Goal: Information Seeking & Learning: Learn about a topic

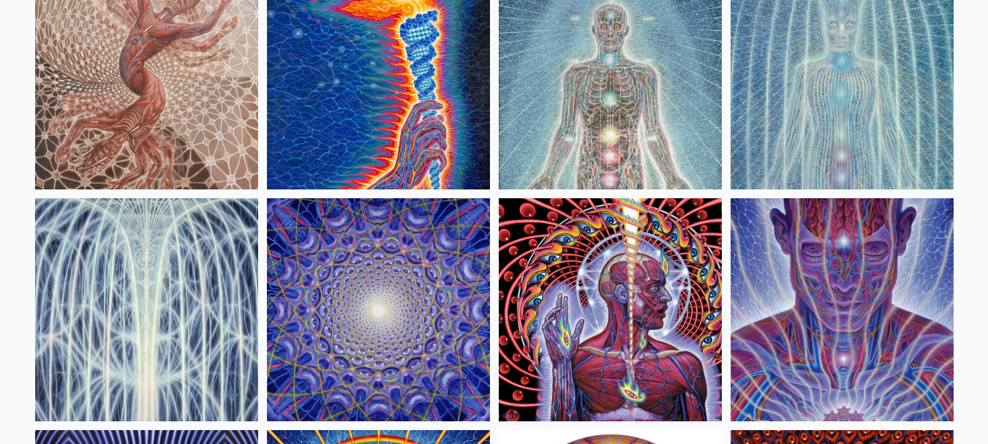
scroll to position [200, 0]
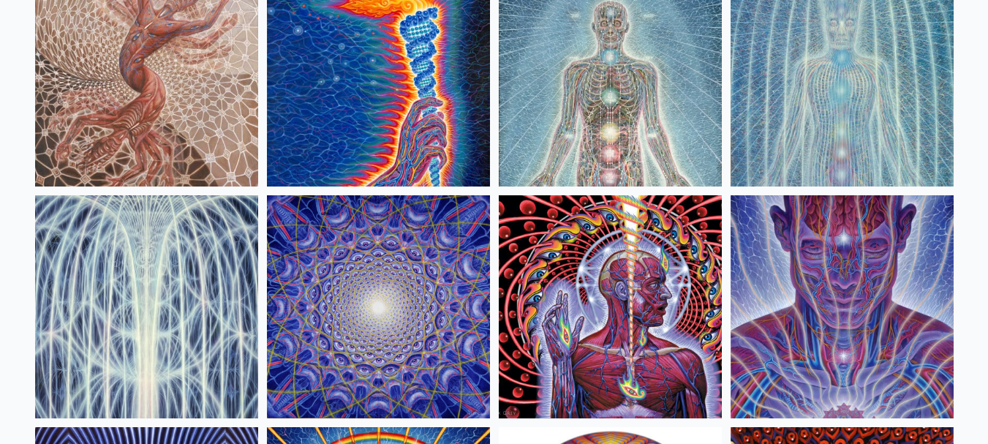
click at [644, 284] on img at bounding box center [610, 306] width 223 height 223
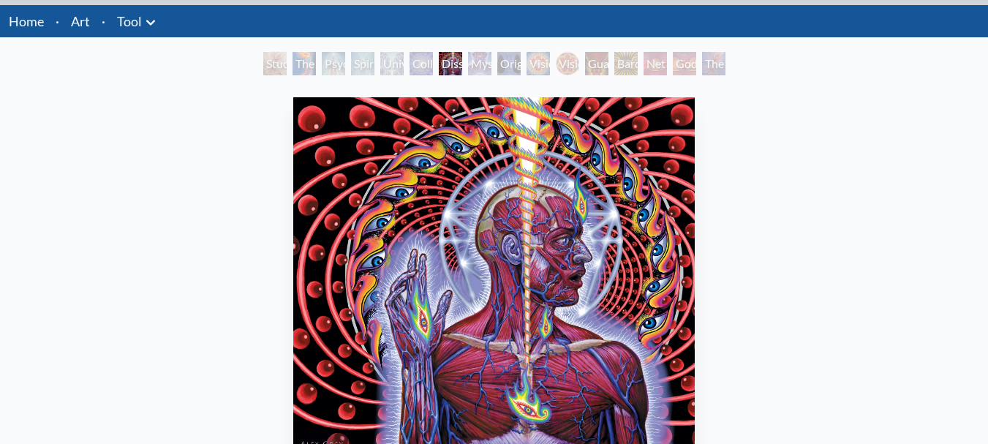
scroll to position [41, 0]
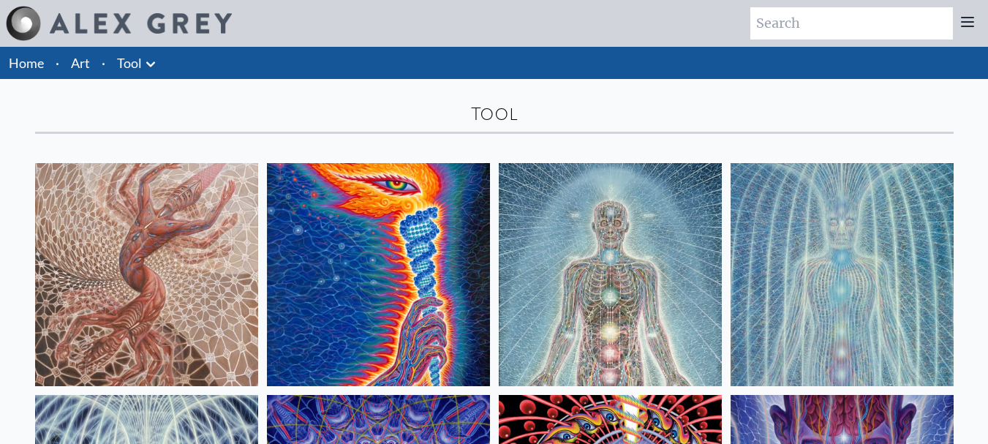
scroll to position [200, 0]
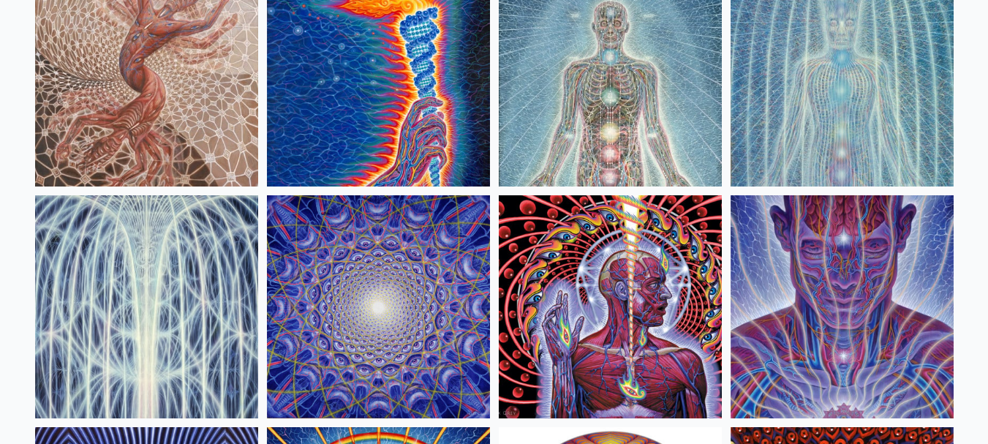
click at [346, 265] on img at bounding box center [378, 306] width 223 height 223
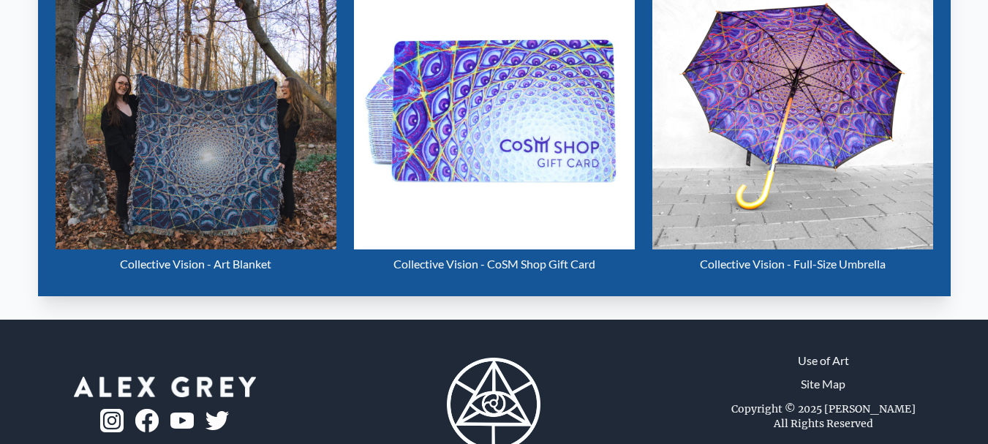
scroll to position [693, 0]
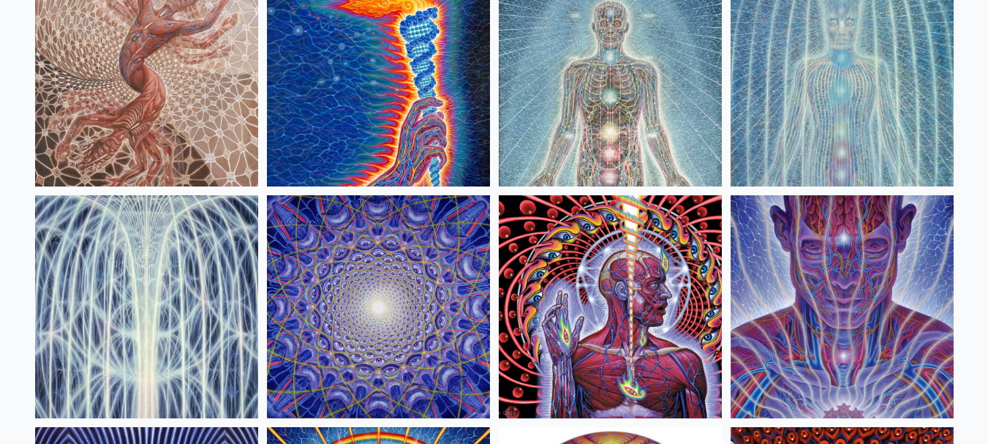
scroll to position [31, 0]
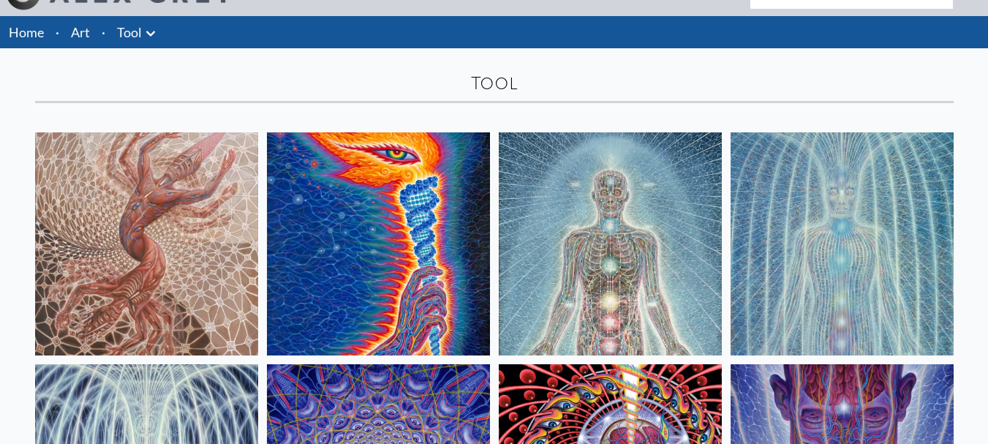
click at [611, 211] on img at bounding box center [610, 243] width 223 height 223
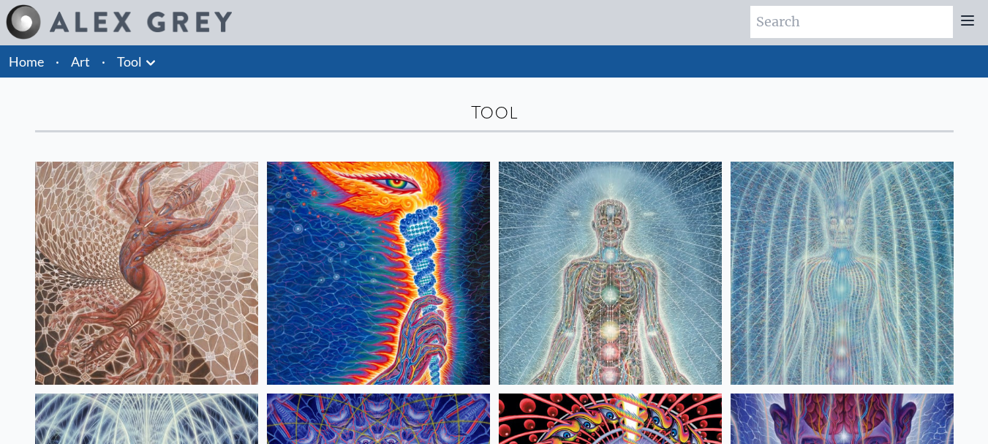
scroll to position [95, 0]
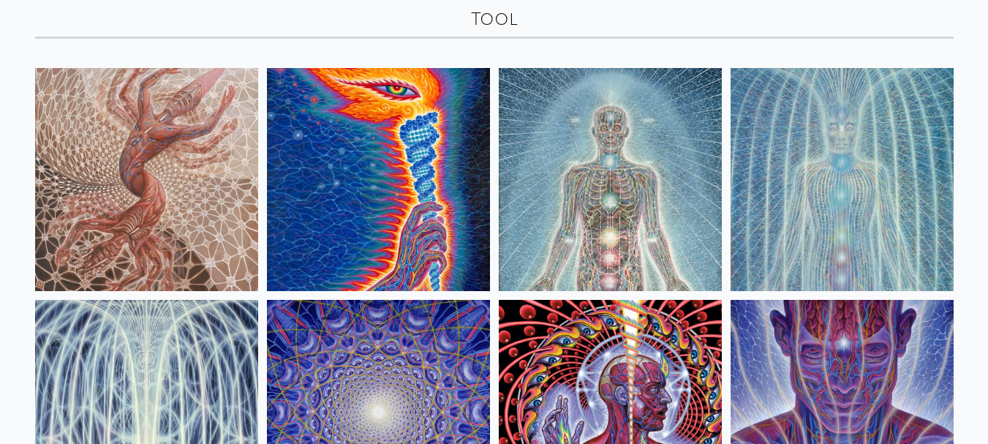
click at [124, 192] on img at bounding box center [146, 179] width 223 height 223
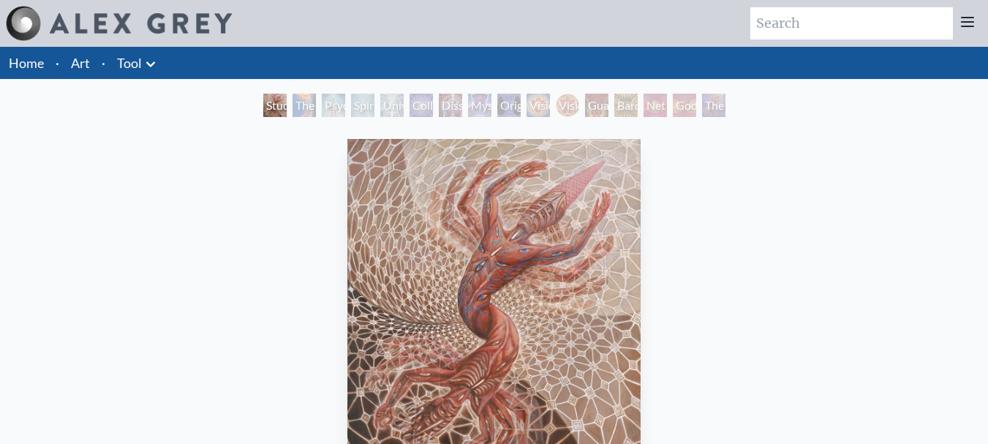
click at [299, 121] on div "Study for the Great Turn 2020, oil on linen, 20 x 24 in. Visit the CoSM Shop" at bounding box center [494, 402] width 988 height 562
click at [301, 113] on div "The Torch" at bounding box center [304, 105] width 23 height 23
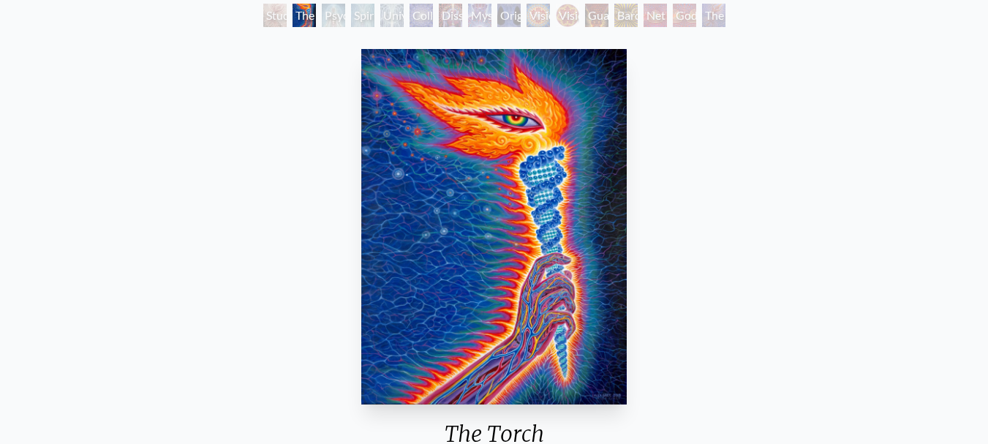
scroll to position [87, 0]
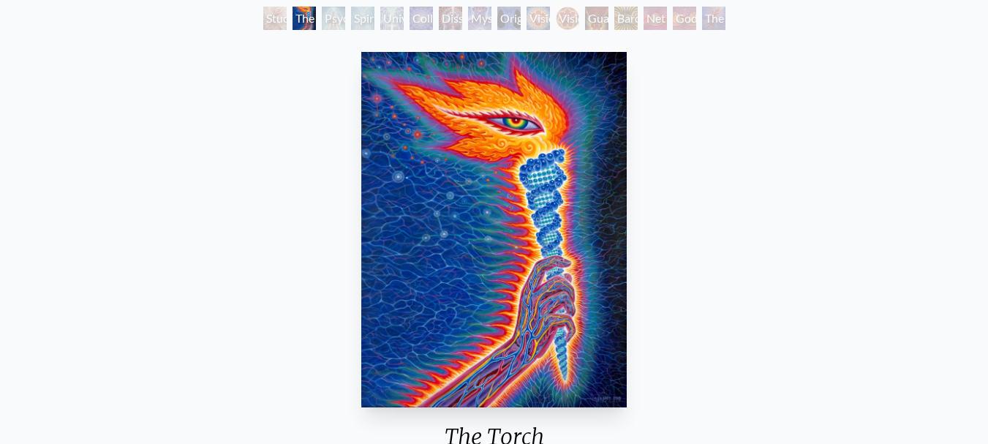
click at [321, 30] on div "Study for the Great Turn The Torch Psychic Energy System Spiritual Energy Syste…" at bounding box center [494, 21] width 468 height 28
click at [322, 18] on div "Psychic Energy System" at bounding box center [333, 18] width 23 height 23
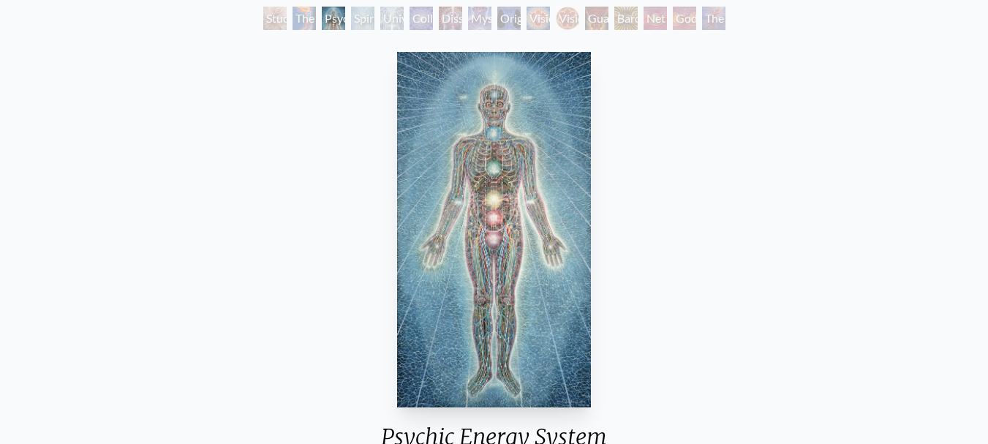
click at [350, 18] on div "Study for the Great Turn The Torch Psychic Energy System Spiritual Energy Syste…" at bounding box center [494, 21] width 468 height 28
click at [353, 19] on div "Spiritual Energy System" at bounding box center [362, 18] width 23 height 23
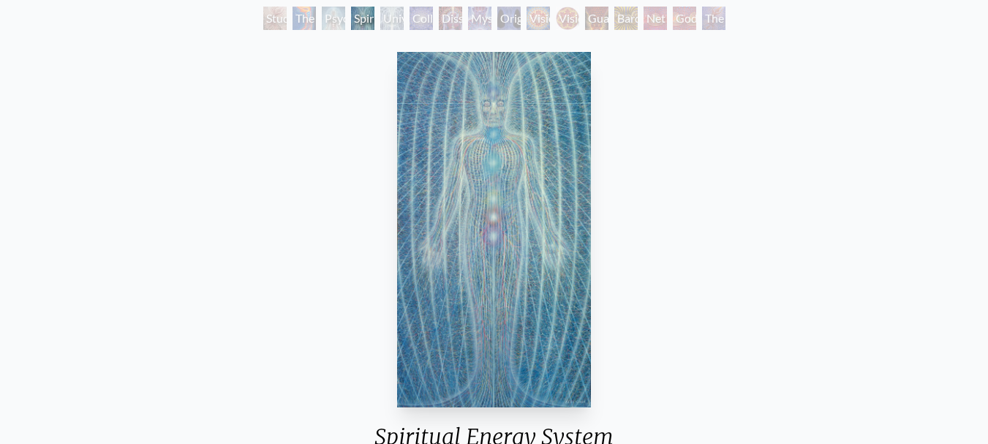
click at [410, 17] on div "Collective Vision" at bounding box center [421, 18] width 23 height 23
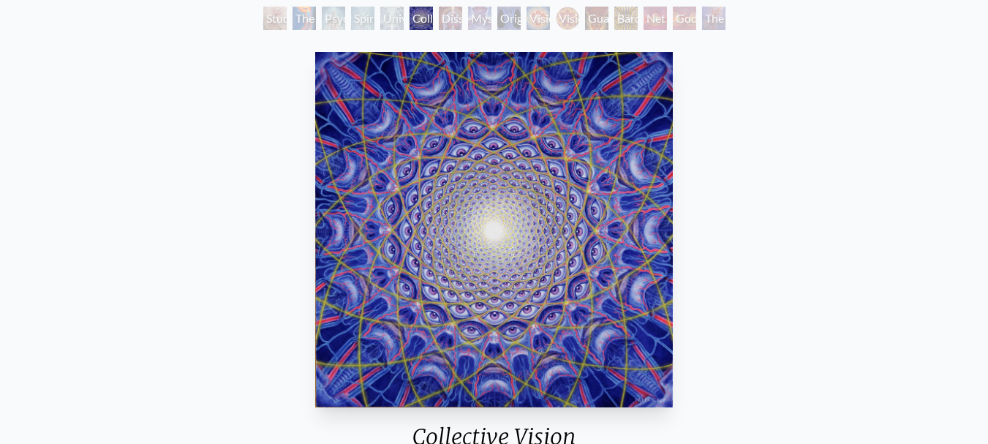
click at [441, 15] on div "Dissectional Art for Tool's Lateralus CD" at bounding box center [450, 18] width 23 height 23
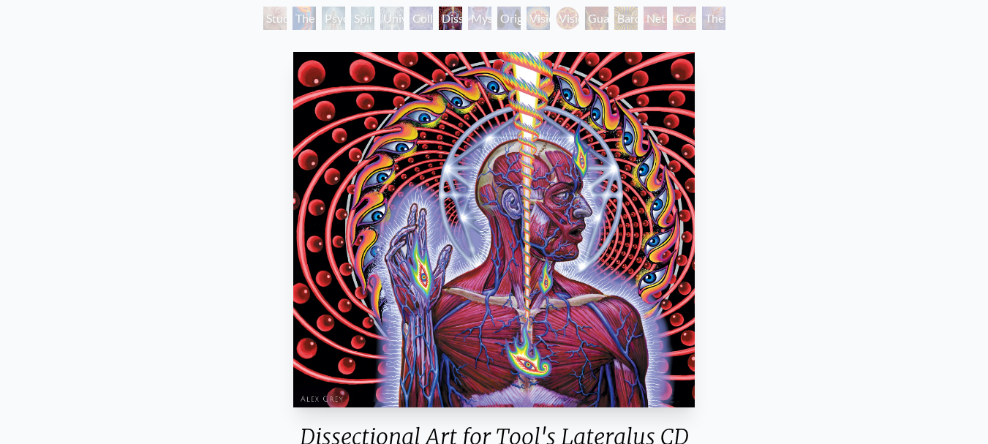
click at [476, 17] on div "Mystic Eye" at bounding box center [479, 18] width 23 height 23
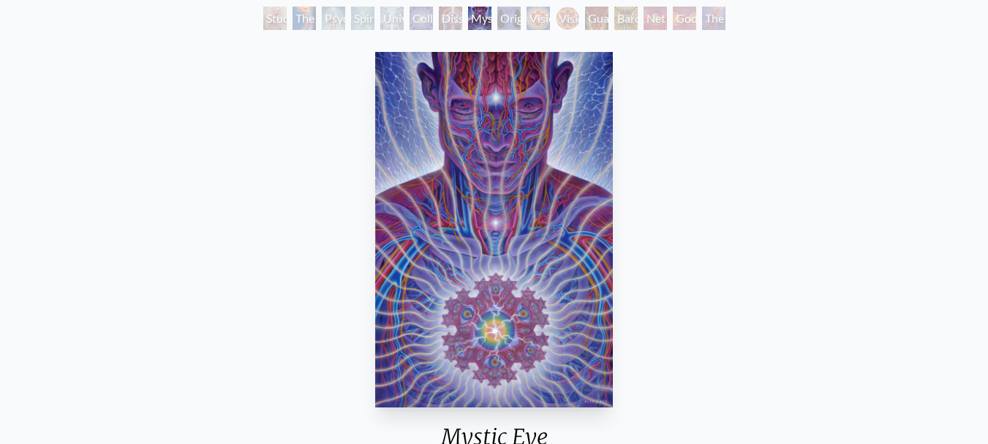
click at [505, 20] on div "Original Face" at bounding box center [508, 18] width 23 height 23
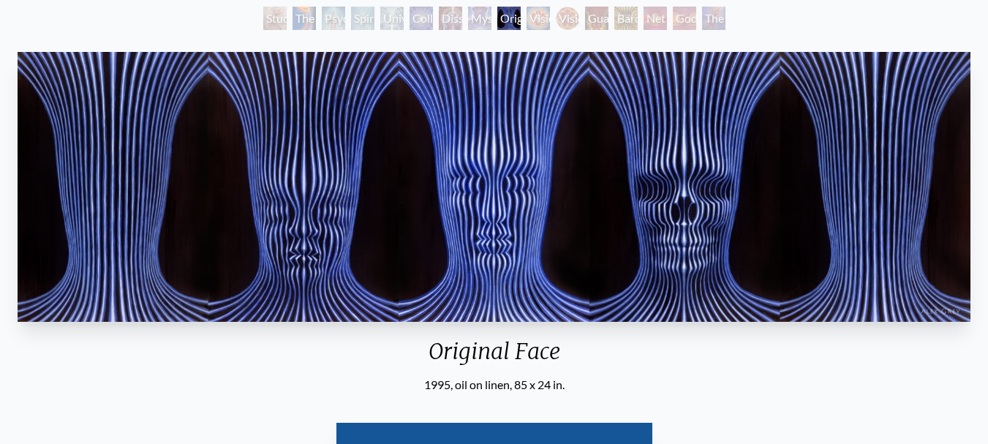
click at [538, 19] on div "Vision Crystal" at bounding box center [538, 18] width 23 height 23
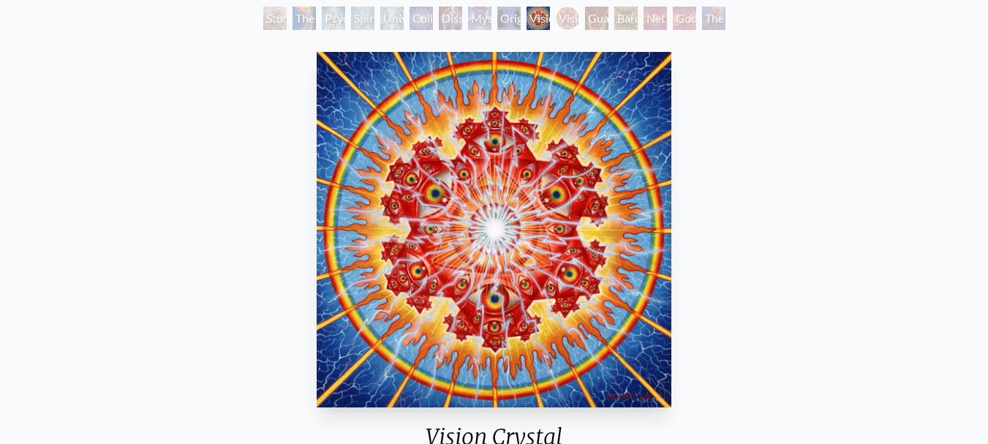
click at [565, 24] on div "Vision Crystal Tondo" at bounding box center [567, 18] width 23 height 23
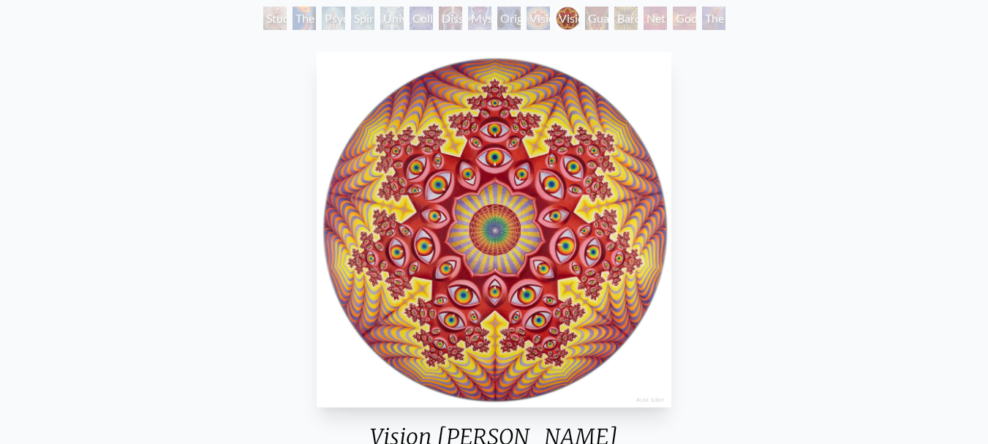
click at [600, 20] on div "Guardian of Infinite Vision" at bounding box center [596, 18] width 23 height 23
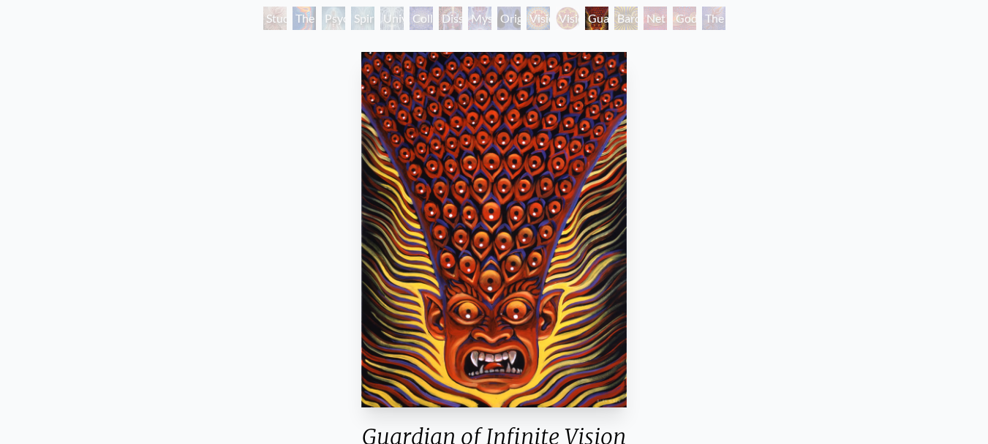
click at [622, 20] on div "Bardo Being" at bounding box center [625, 18] width 23 height 23
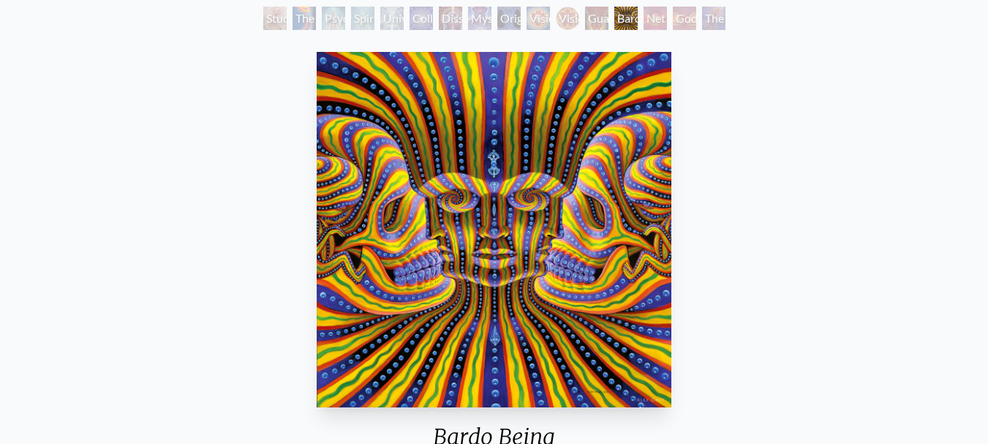
click at [676, 17] on div "Godself" at bounding box center [684, 18] width 23 height 23
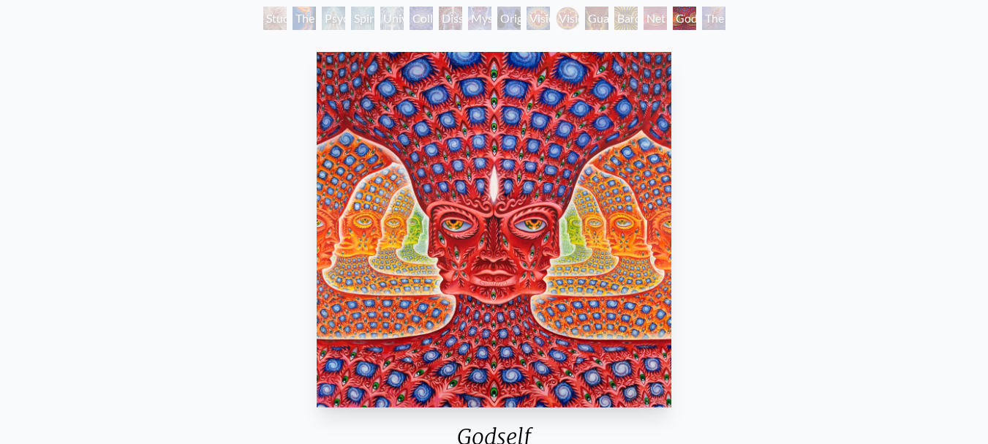
click at [723, 17] on div "The Great Turn" at bounding box center [713, 18] width 23 height 23
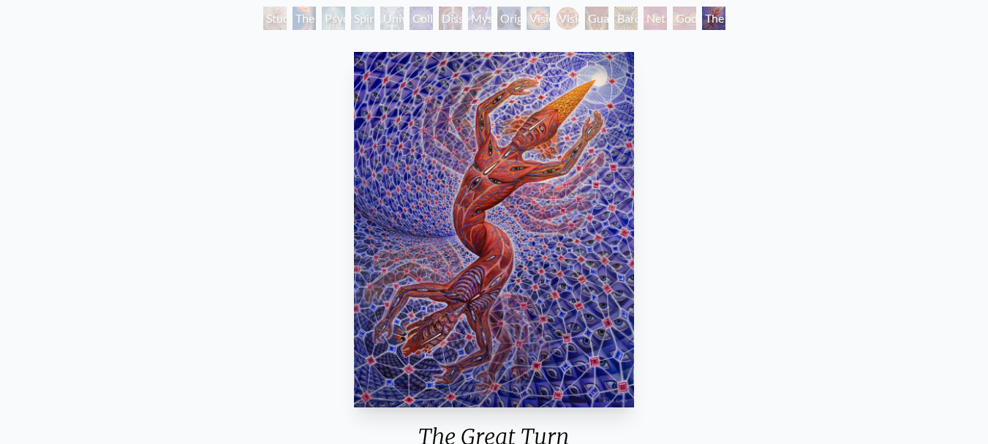
click at [543, 129] on img "16 / 16" at bounding box center [494, 229] width 280 height 355
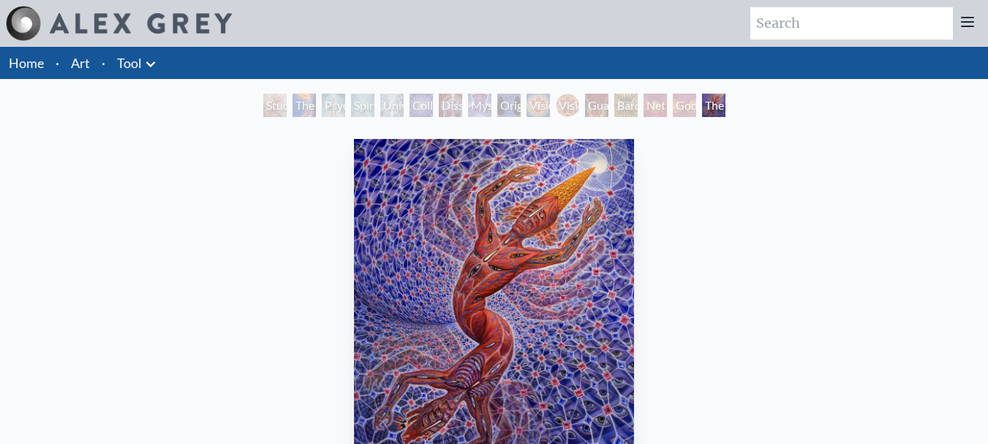
click at [37, 65] on link "Home" at bounding box center [26, 63] width 35 height 16
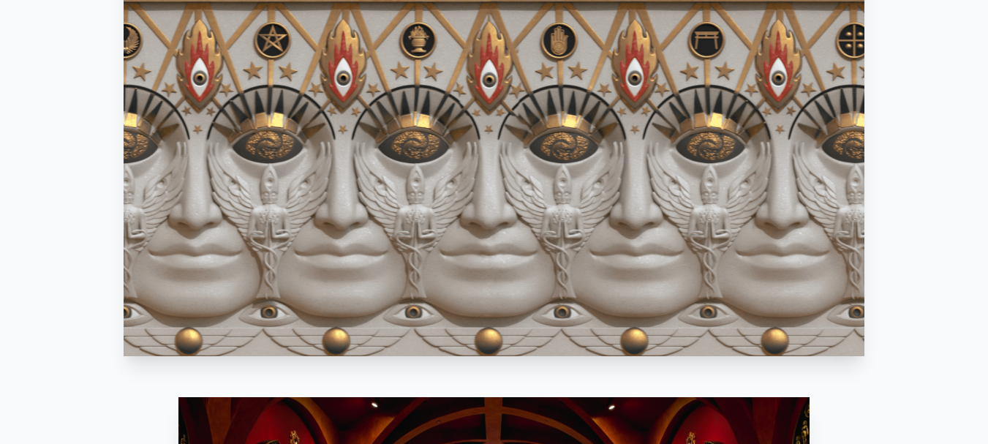
scroll to position [763, 0]
